Goal: Navigation & Orientation: Find specific page/section

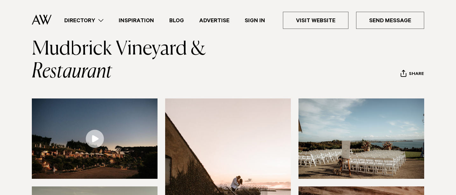
scroll to position [38, 0]
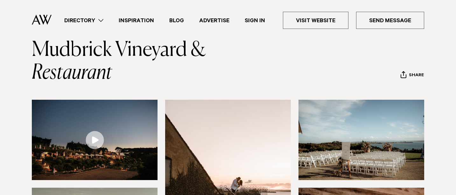
click at [96, 23] on link "Directory" at bounding box center [84, 20] width 54 height 9
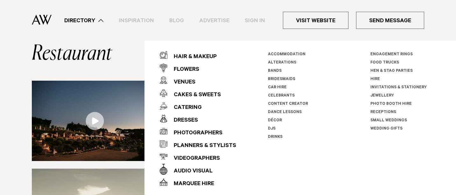
scroll to position [60, 0]
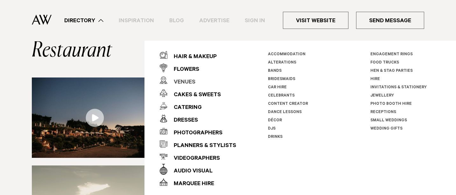
click at [188, 81] on div "Venues" at bounding box center [181, 82] width 28 height 13
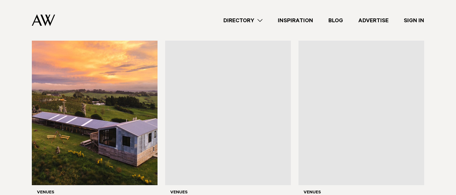
scroll to position [437, 0]
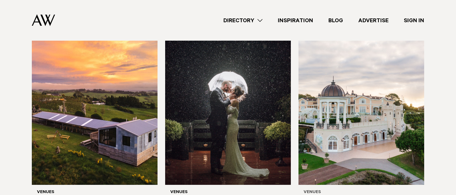
click at [339, 113] on img at bounding box center [361, 101] width 126 height 169
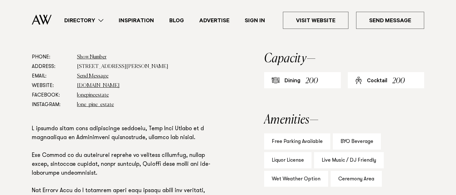
scroll to position [345, 0]
